Goal: Information Seeking & Learning: Learn about a topic

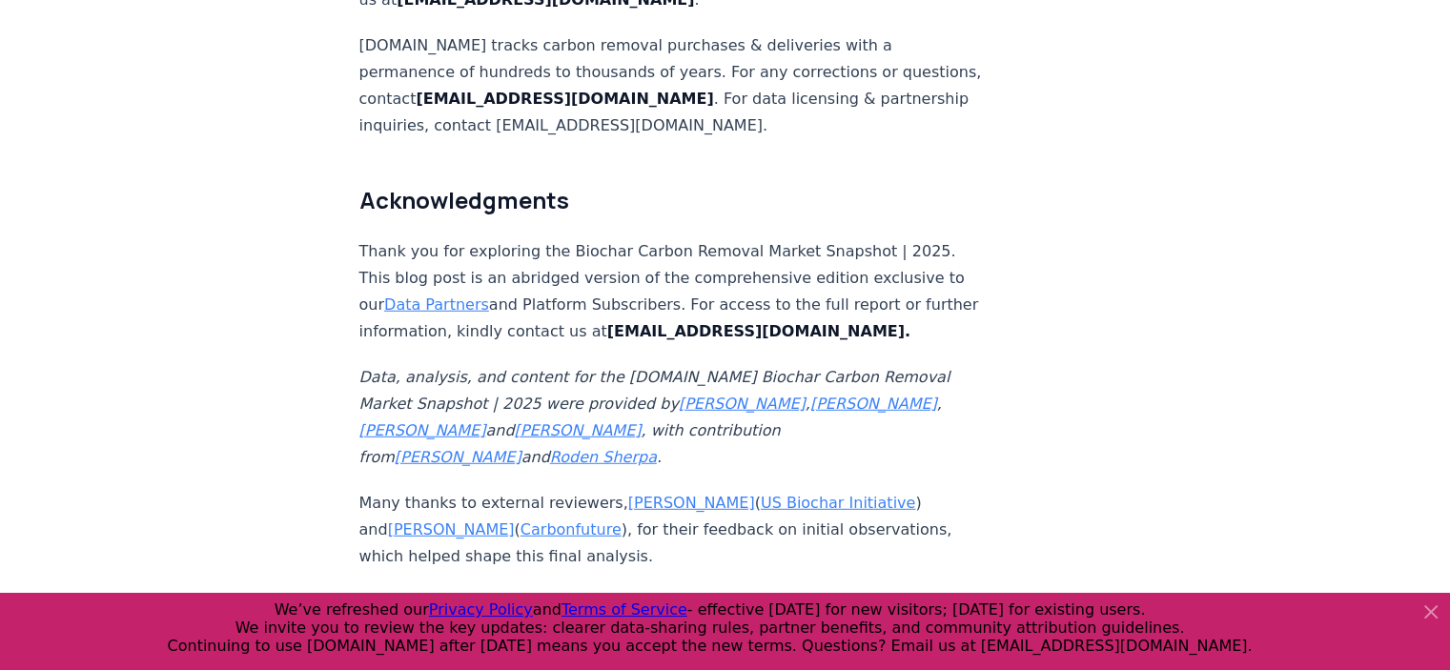
scroll to position [12444, 0]
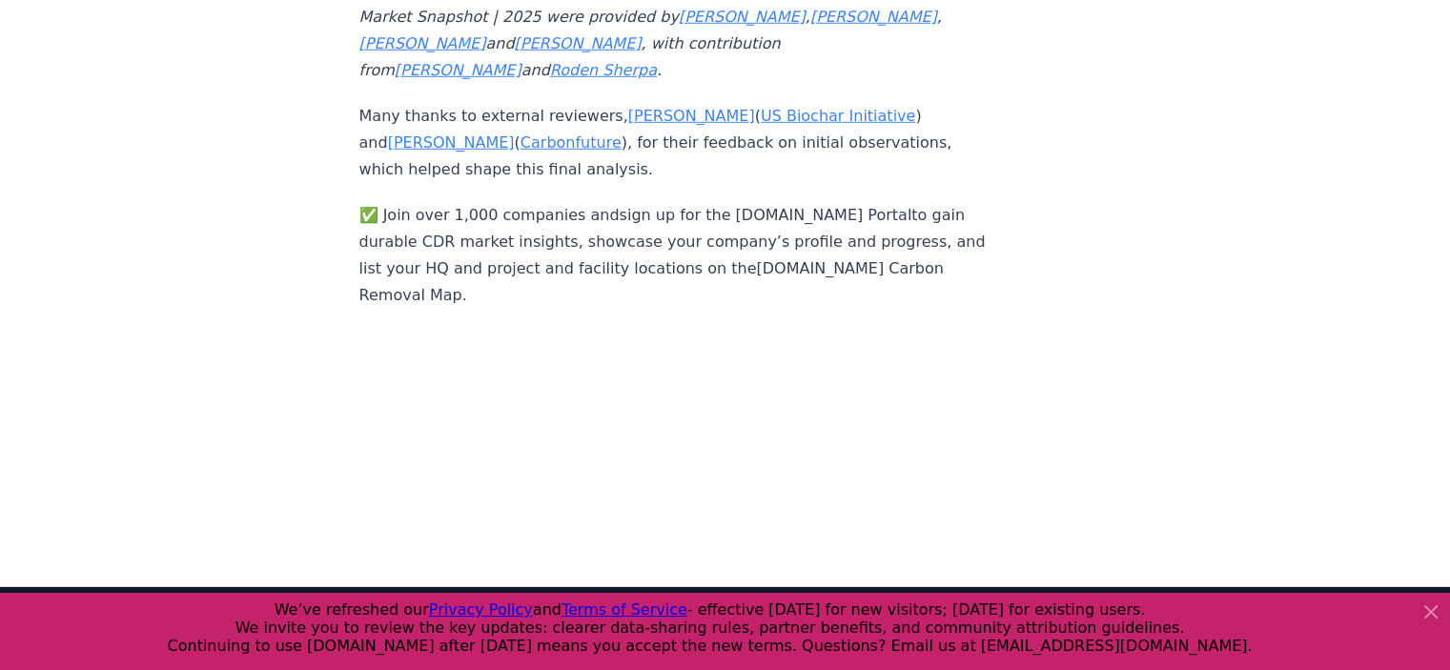
scroll to position [12826, 0]
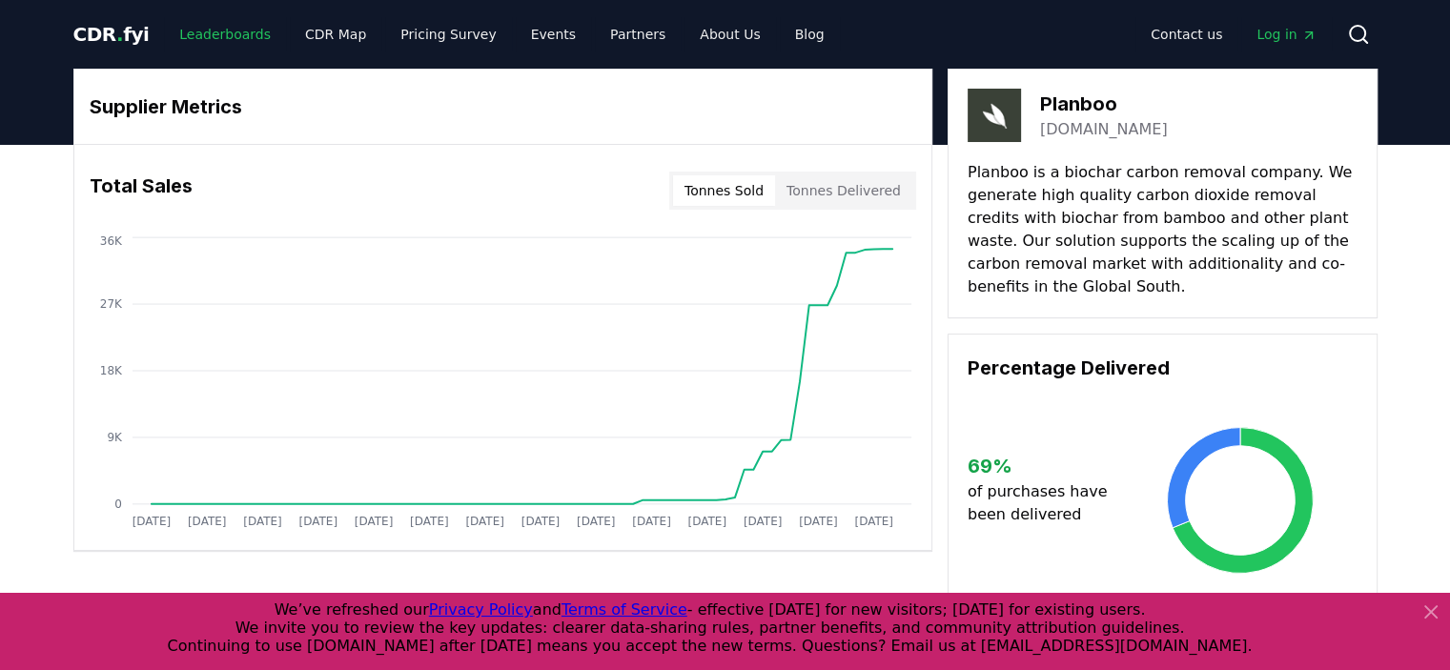
click at [230, 36] on link "Leaderboards" at bounding box center [225, 34] width 122 height 34
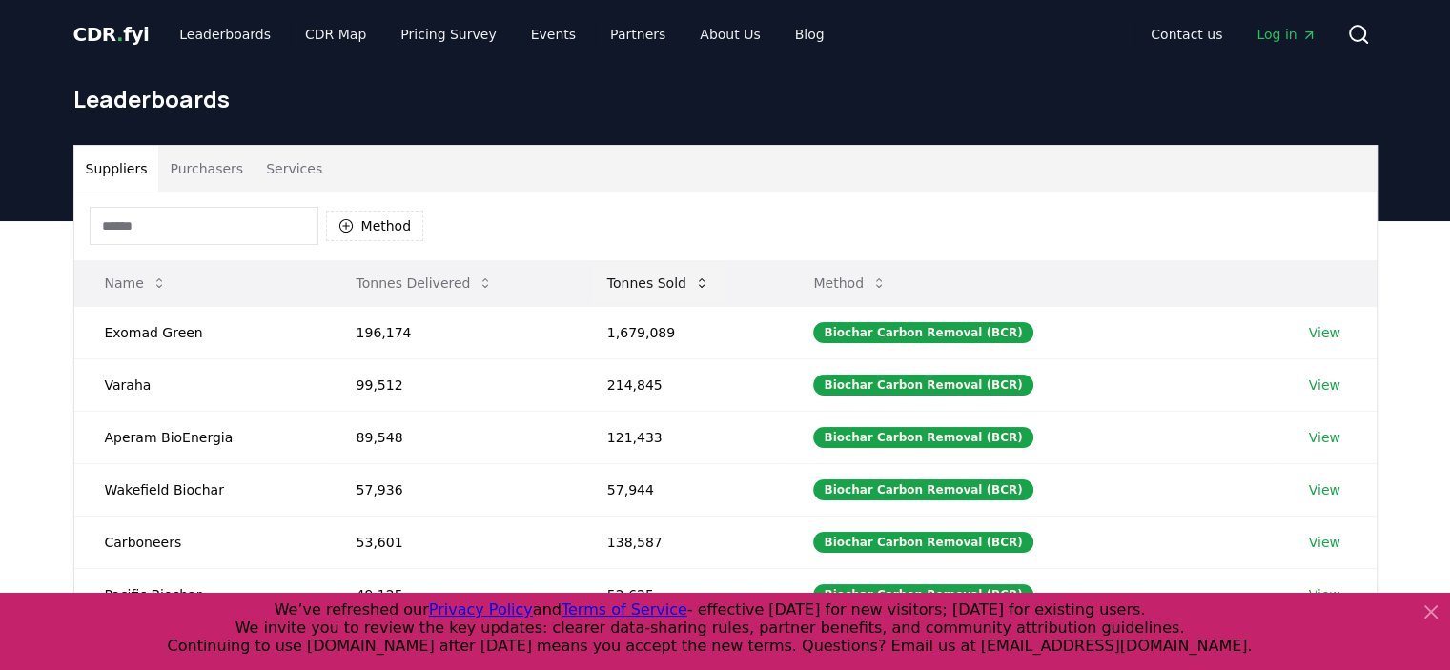
click at [644, 288] on button "Tonnes Sold" at bounding box center [658, 283] width 133 height 38
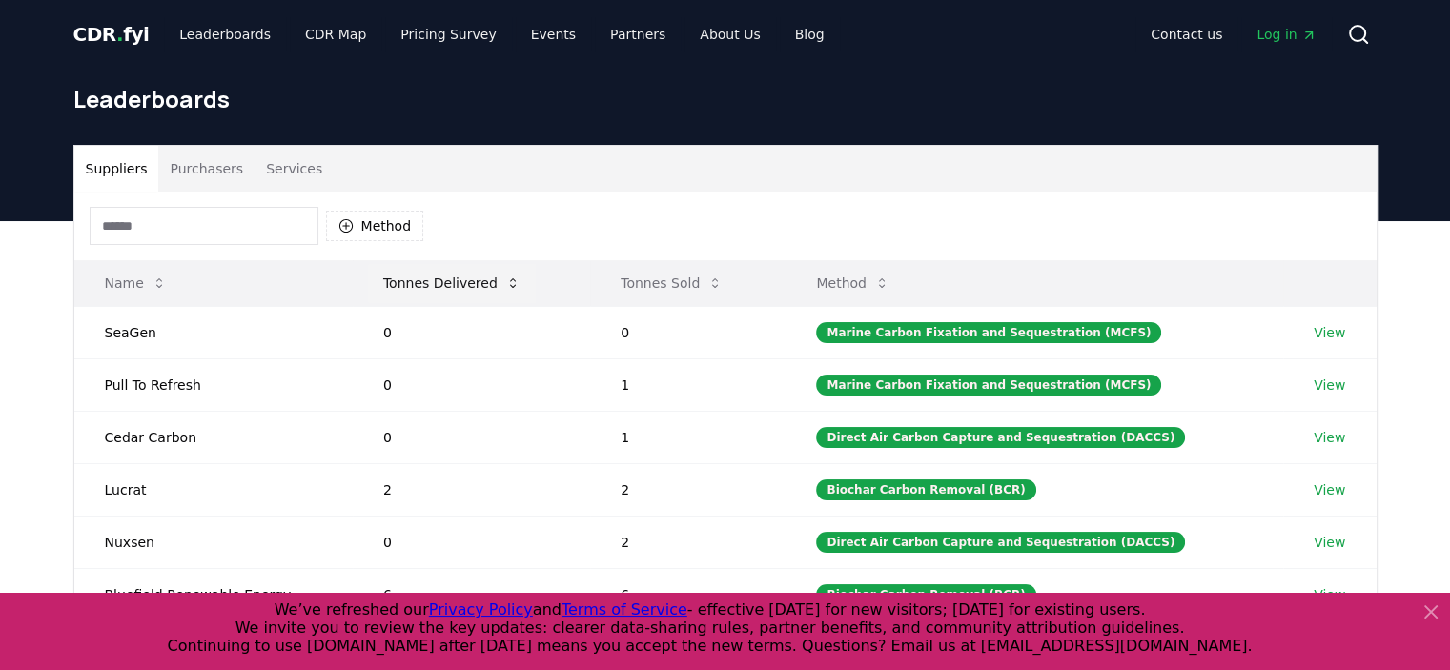
click at [469, 289] on button "Tonnes Delivered" at bounding box center [452, 283] width 168 height 38
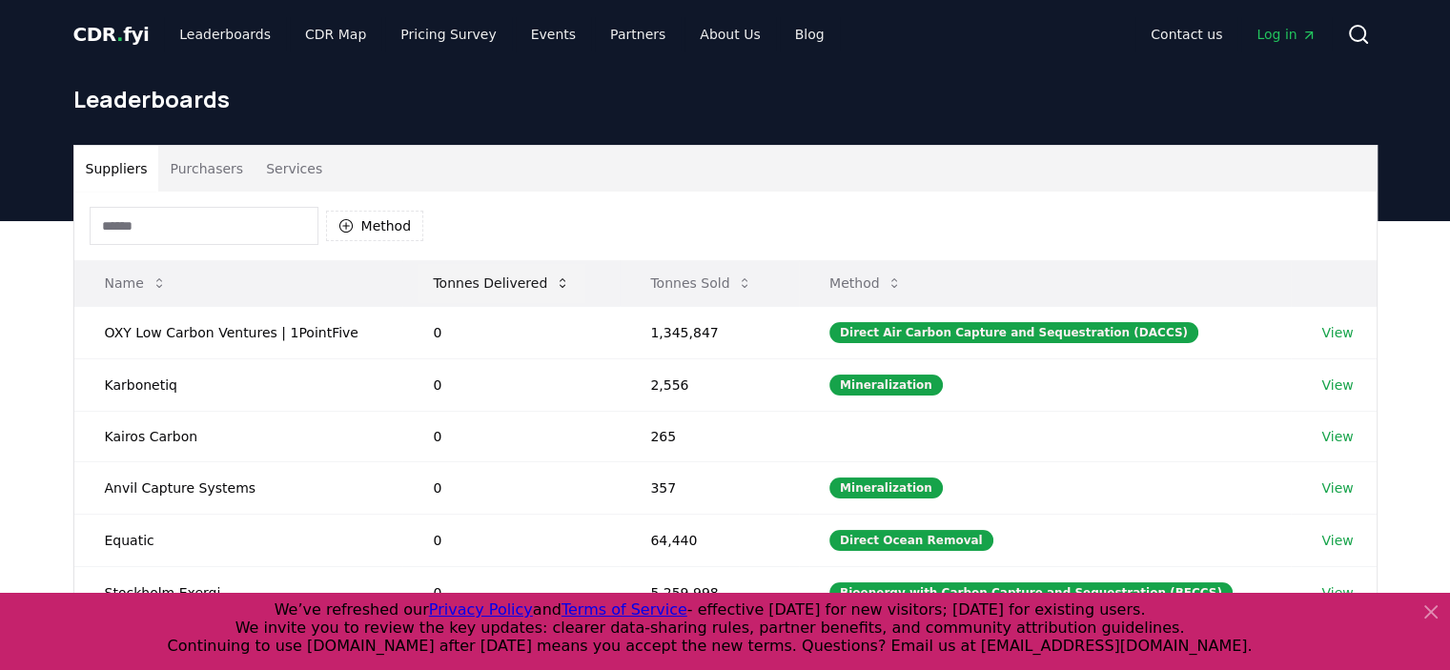
click at [493, 288] on button "Tonnes Delivered" at bounding box center [502, 283] width 168 height 38
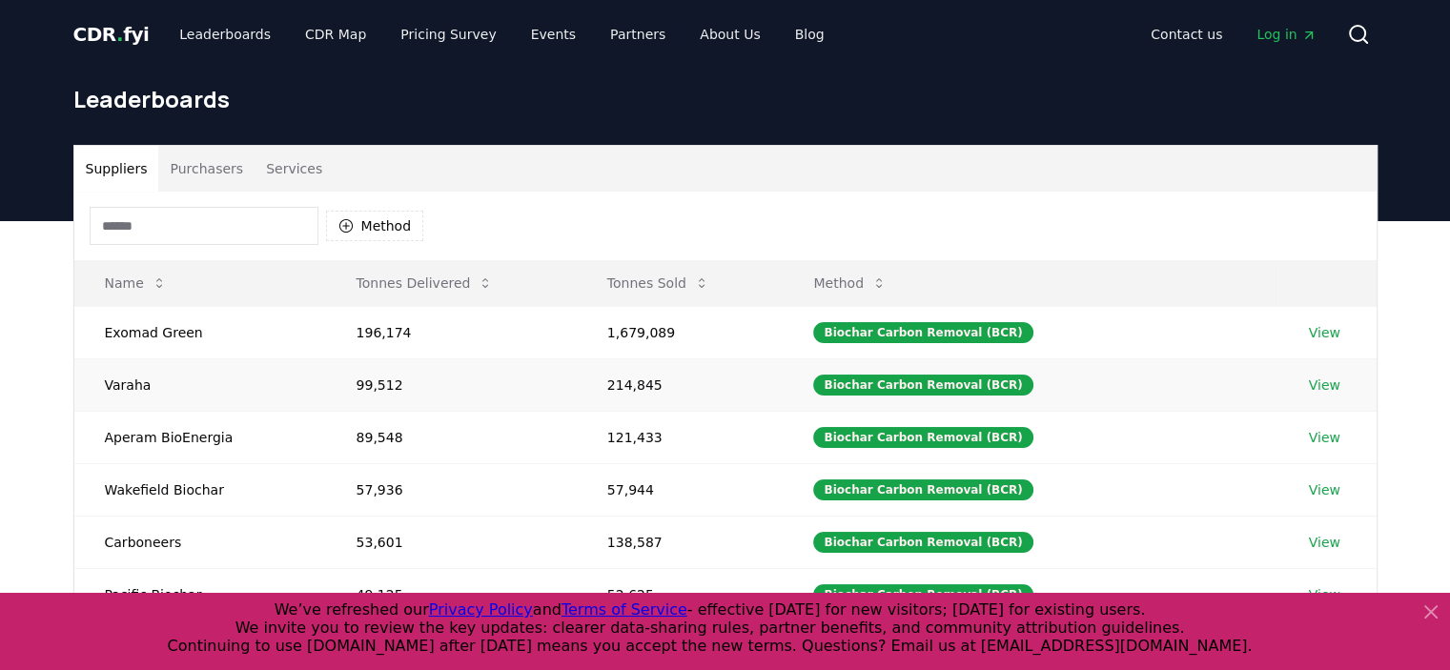
click at [1314, 380] on link "View" at bounding box center [1324, 385] width 31 height 19
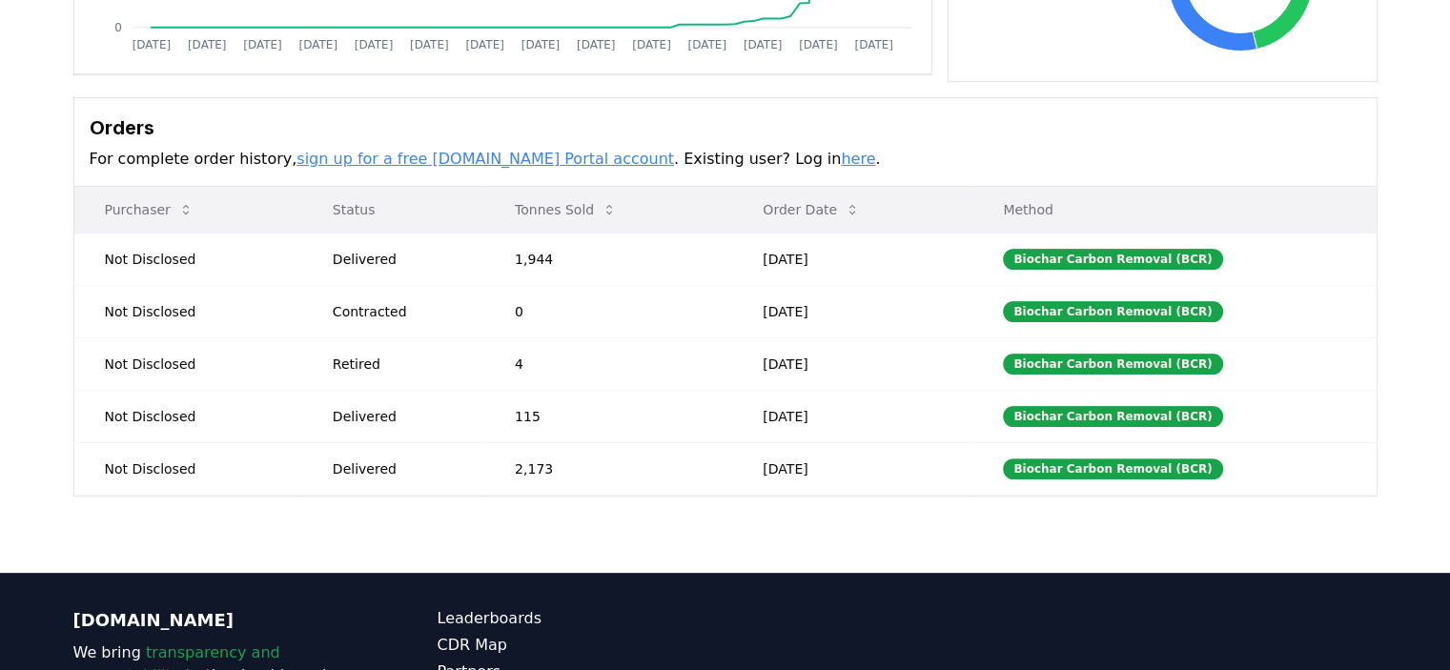
scroll to position [477, 0]
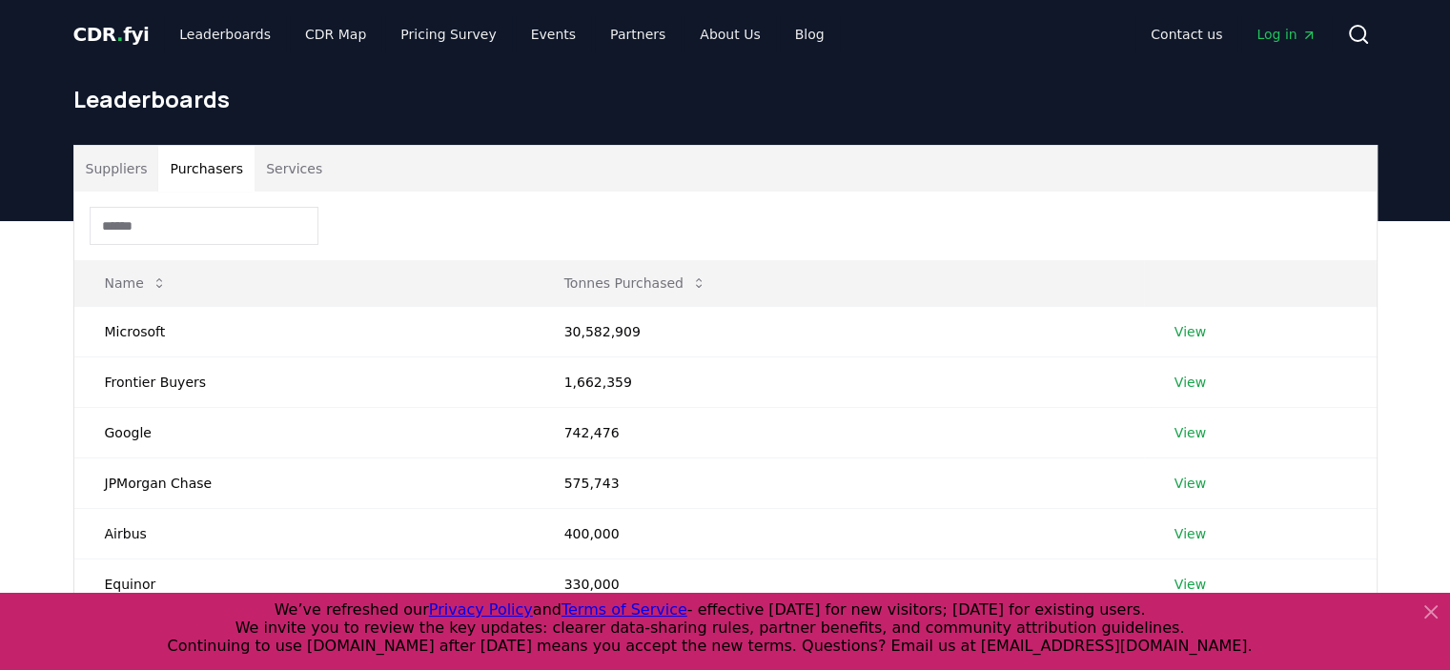
click at [196, 170] on button "Purchasers" at bounding box center [206, 169] width 96 height 46
click at [287, 178] on button "Services" at bounding box center [294, 169] width 79 height 46
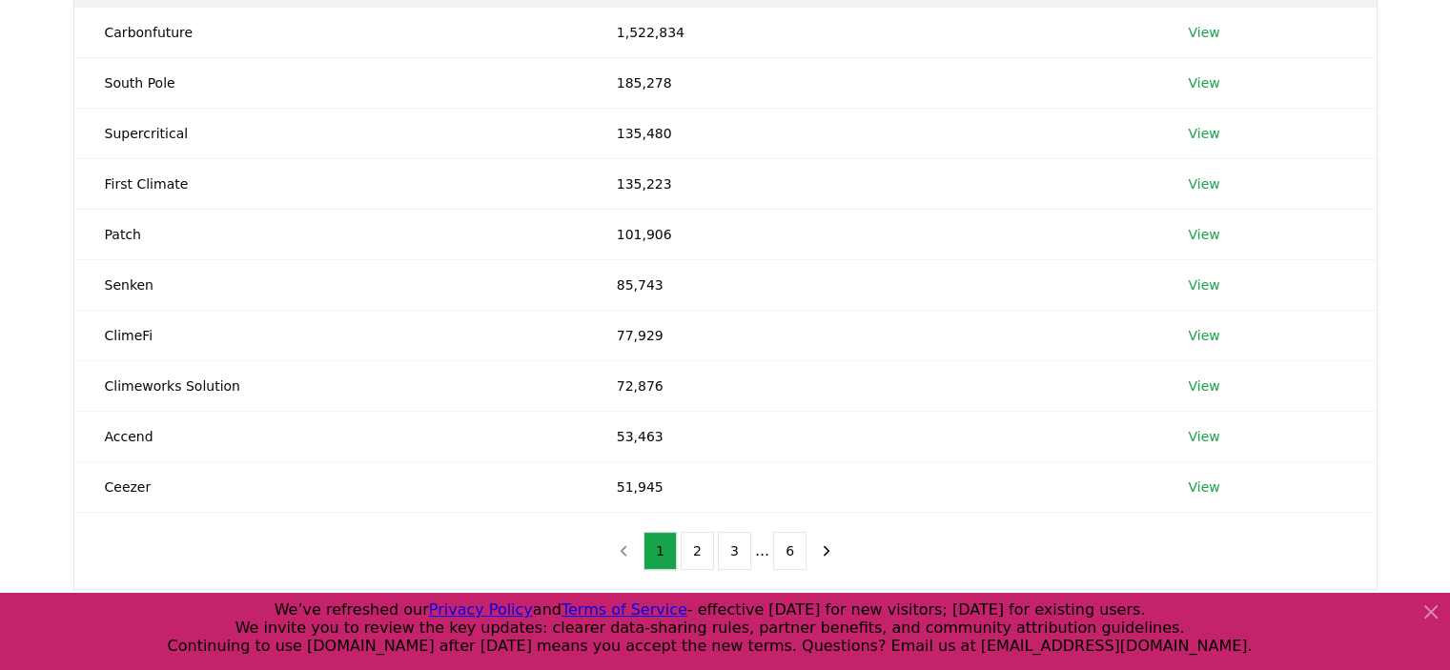
scroll to position [191, 0]
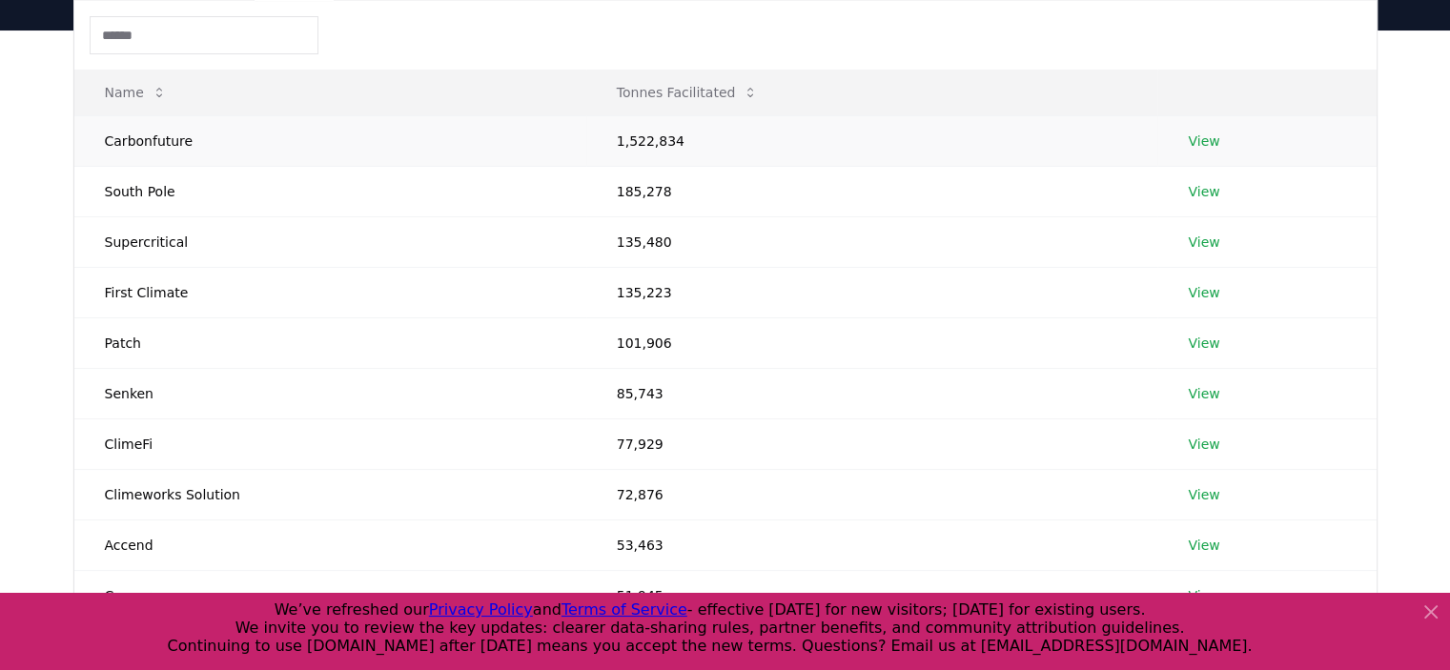
click at [1197, 147] on link "View" at bounding box center [1203, 141] width 31 height 19
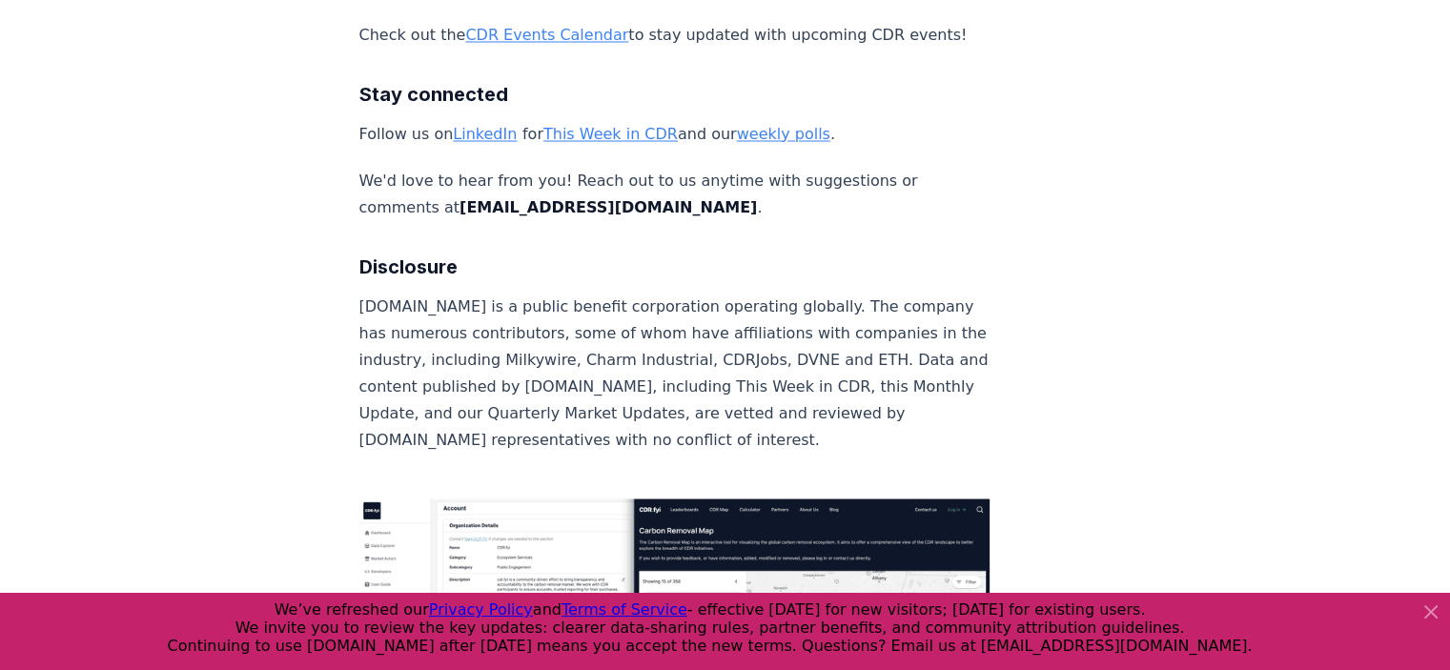
scroll to position [10727, 0]
